Goal: Task Accomplishment & Management: Manage account settings

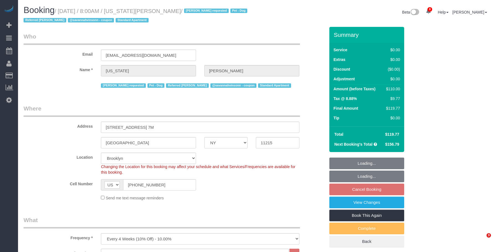
select select "NY"
select select "number:62"
select select "number:77"
select select "number:13"
select select "number:5"
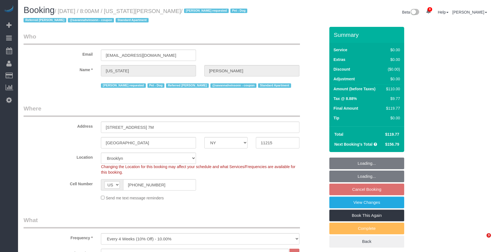
select select "object:1404"
select select "spot1"
select select "1"
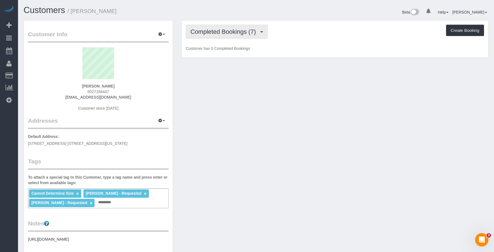
click at [222, 30] on span "Completed Bookings (7)" at bounding box center [224, 31] width 68 height 7
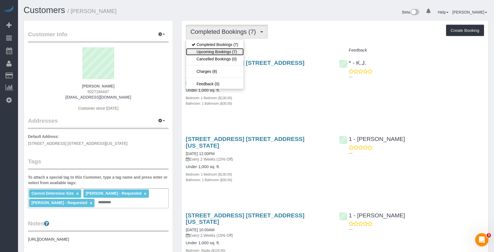
click at [216, 51] on link "Upcoming Bookings (7)" at bounding box center [215, 51] width 58 height 7
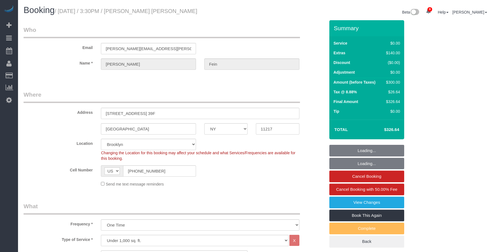
select select "NY"
select select "1"
select select "string:stripe-pm_1Rw5NL4VGloSiKo7Jkzc41F2"
select select "number:89"
select select "number:75"
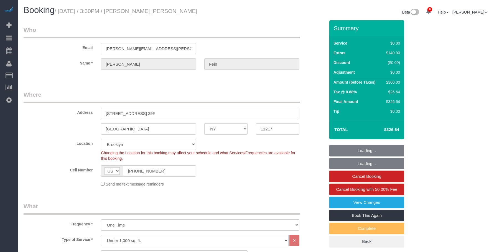
select select "number:15"
select select "number:5"
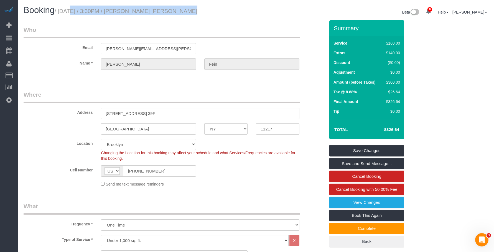
drag, startPoint x: 61, startPoint y: 11, endPoint x: 167, endPoint y: 12, distance: 106.1
click at [167, 12] on small "/ August 14, 2025 / 3:30PM / Jake Ryan Fein" at bounding box center [126, 11] width 142 height 6
copy small "August 14, 2025 / 3:30PM / Jake Ryan Fein"
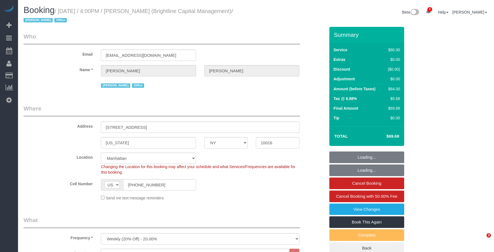
select select "NY"
select select "number:89"
select select "number:90"
select select "number:15"
select select "number:7"
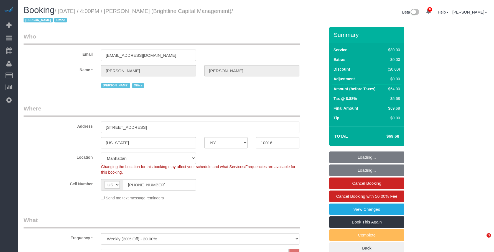
select select "spot1"
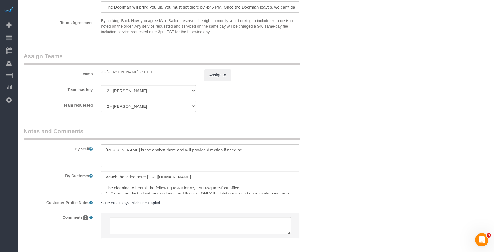
scroll to position [619, 0]
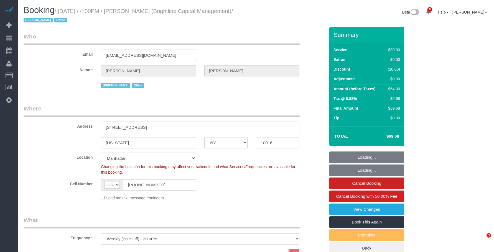
select select "NY"
select select "spot1"
select select "number:89"
select select "number:90"
select select "number:15"
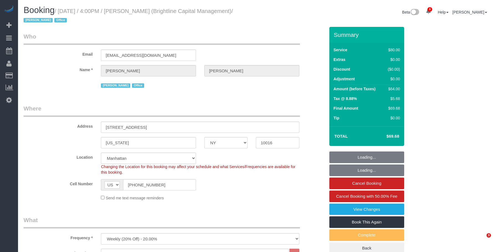
select select "number:7"
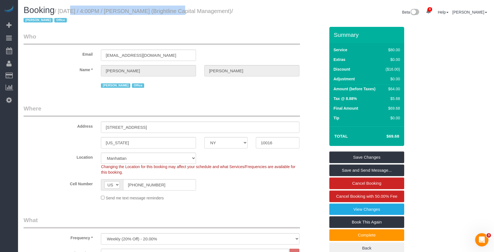
drag, startPoint x: 59, startPoint y: 11, endPoint x: 165, endPoint y: 14, distance: 106.1
click at [165, 14] on small "/ August 14, 2025 / 4:00PM / Natalie Steiner (Brightline Capital Management) / …" at bounding box center [128, 16] width 209 height 16
copy small "August 14, 2025 / 4:00PM / Natalie Steiner"
click at [87, 8] on small "/ August 14, 2025 / 4:00PM / Natalie Steiner (Brightline Capital Management) / …" at bounding box center [128, 16] width 209 height 16
drag, startPoint x: 60, startPoint y: 12, endPoint x: 165, endPoint y: 13, distance: 105.3
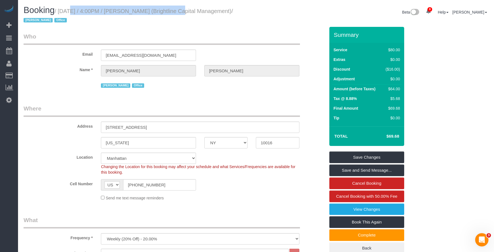
click at [165, 13] on small "/ August 14, 2025 / 4:00PM / Natalie Steiner (Brightline Capital Management) / …" at bounding box center [128, 16] width 209 height 16
copy small "August 14, 2025 / 4:00PM / Natalie Steiner"
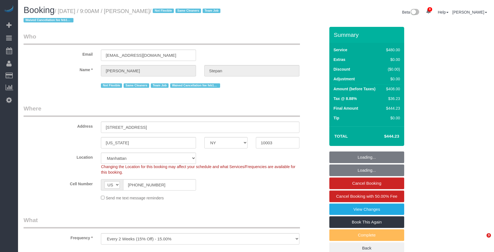
select select "NY"
select select "number:57"
select select "number:74"
select select "number:15"
select select "number:7"
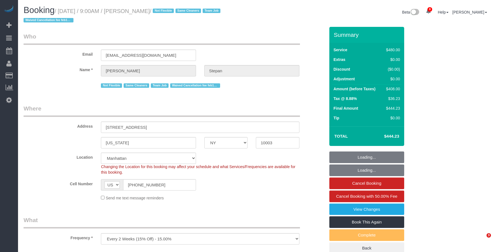
select select "object:948"
select select "2"
select select "180"
select select "string:stripe-pm_1QhXsq4VGloSiKo7q9BgUkND"
select select "spot1"
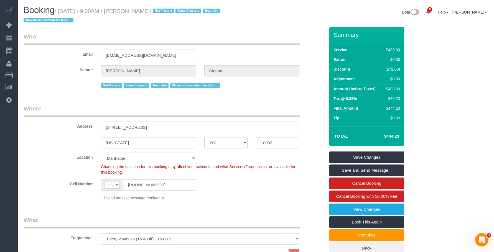
click at [253, 110] on legend "Where" at bounding box center [162, 110] width 276 height 12
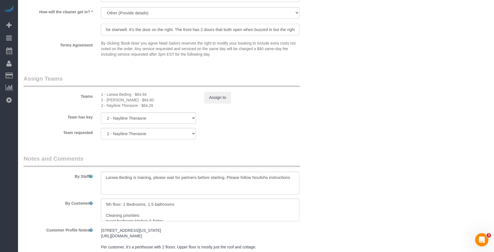
scroll to position [0, 254]
drag, startPoint x: 168, startPoint y: 27, endPoint x: 364, endPoint y: 40, distance: 196.1
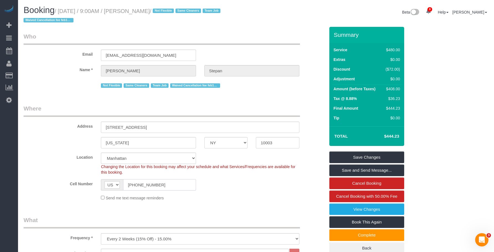
scroll to position [0, 0]
drag, startPoint x: 161, startPoint y: 188, endPoint x: 211, endPoint y: 50, distance: 146.0
click at [105, 182] on div "AF AL DZ AD AO AI AQ AG AR AM AW AU AT AZ BS BH BD BB BY BE BZ BJ BM BT BO BA B…" at bounding box center [148, 184] width 95 height 11
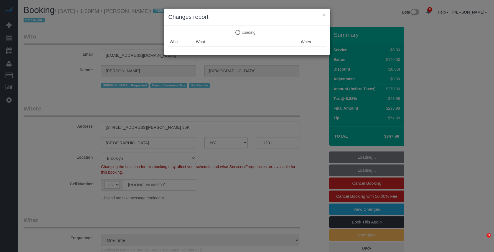
select select "NY"
select select "1"
select select "number:89"
select select "number:90"
select select "number:15"
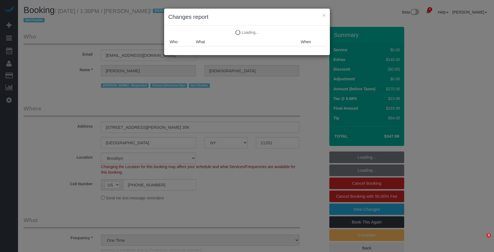
select select "number:5"
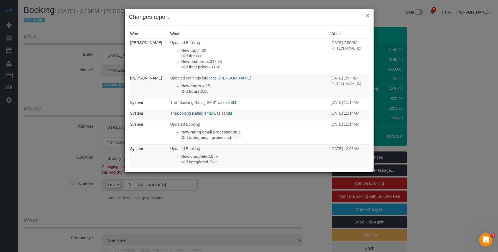
click at [367, 14] on button "×" at bounding box center [367, 15] width 3 height 6
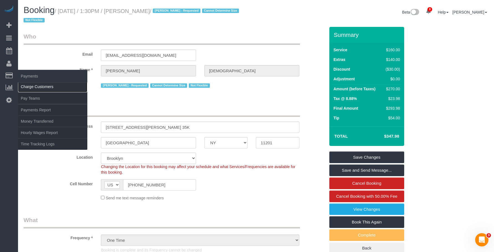
click at [36, 86] on link "Charge Customers" at bounding box center [52, 86] width 69 height 11
select select
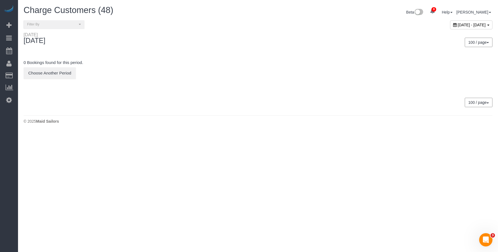
click at [458, 25] on span "August 14, 2025 - August 14, 2025" at bounding box center [472, 25] width 28 height 4
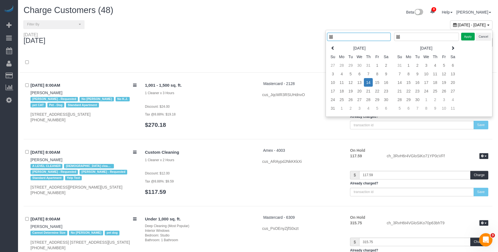
type input "**********"
click at [373, 74] on td "8" at bounding box center [372, 74] width 9 height 9
type input "**********"
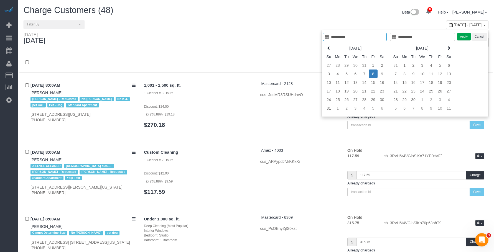
type input "**********"
click at [465, 38] on button "Apply" at bounding box center [464, 37] width 14 height 8
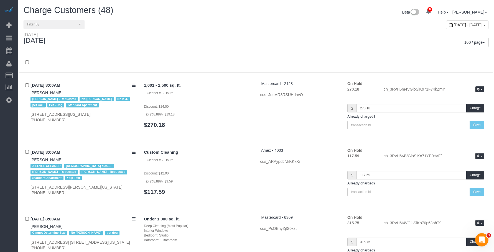
click at [257, 46] on div "100 / page 10 / page 20 / page 30 / page 40 / page 50 / page 100 / page" at bounding box center [374, 42] width 237 height 21
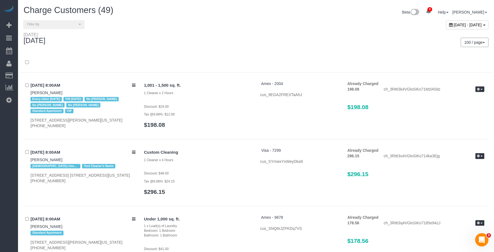
scroll to position [2412, 0]
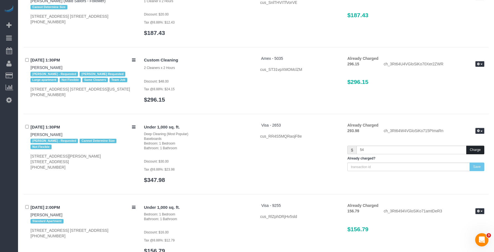
click at [476, 146] on button "Charge" at bounding box center [475, 150] width 18 height 9
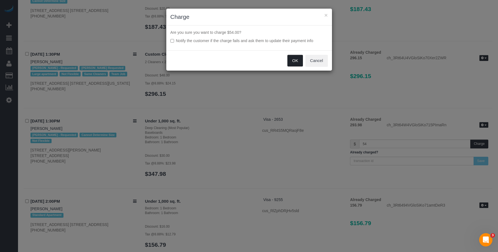
click at [294, 61] on button "OK" at bounding box center [295, 61] width 16 height 12
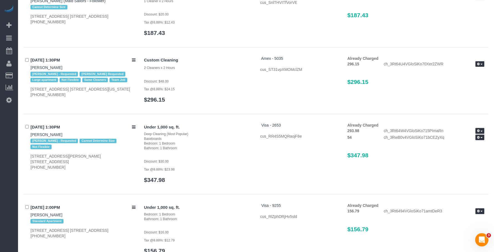
drag, startPoint x: 335, startPoint y: 150, endPoint x: 379, endPoint y: 148, distance: 43.5
click at [379, 148] on div "Under 1,000 sq. ft. Deep Cleaning (Most Popular) Baseboards Bedroom: 1 Bedroom …" at bounding box center [314, 155] width 349 height 66
click at [412, 152] on h3 "$347.98" at bounding box center [415, 155] width 137 height 6
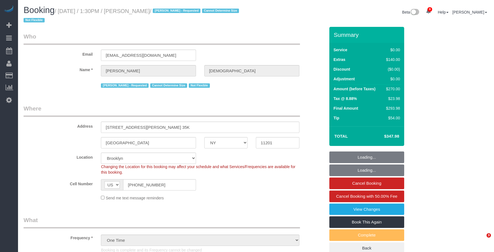
select select "NY"
select select "1"
select select "number:89"
select select "number:90"
select select "number:15"
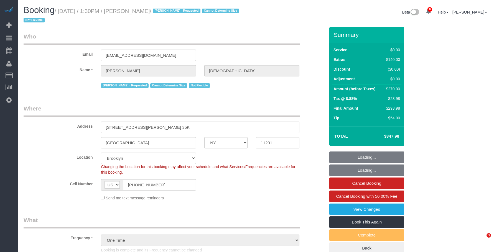
select select "number:5"
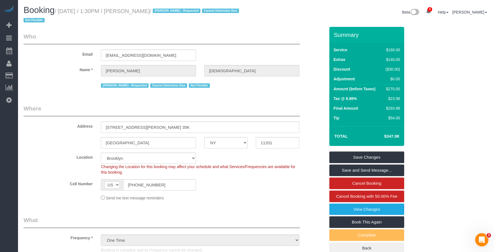
drag, startPoint x: 130, startPoint y: 13, endPoint x: 180, endPoint y: 13, distance: 50.4
click at [180, 13] on small "/ [DATE] / 1:30PM / [PERSON_NAME] / [PERSON_NAME] - Requested Cannot Determine …" at bounding box center [132, 16] width 217 height 16
click at [275, 21] on div "Booking / [DATE] / 1:30PM / [PERSON_NAME] / [PERSON_NAME] - Requested Cannot De…" at bounding box center [255, 16] width 473 height 21
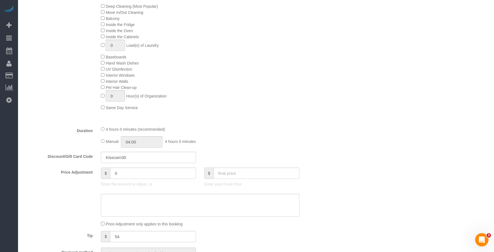
scroll to position [416, 0]
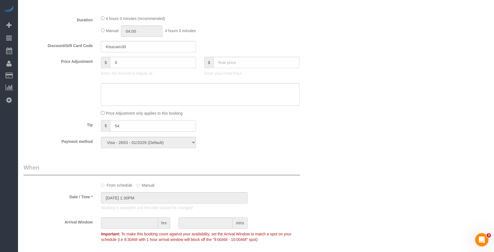
drag, startPoint x: 131, startPoint y: 124, endPoint x: 90, endPoint y: 128, distance: 40.9
click at [90, 128] on div "Tip $ 54" at bounding box center [174, 126] width 310 height 12
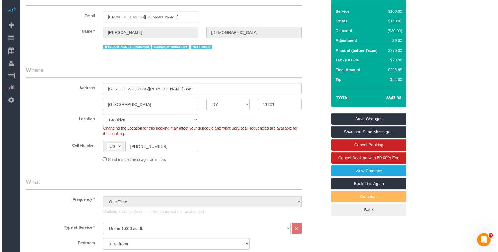
scroll to position [0, 0]
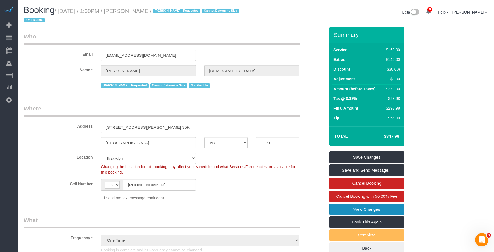
click at [334, 208] on link "View Changes" at bounding box center [366, 210] width 75 height 12
